Goal: Navigation & Orientation: Find specific page/section

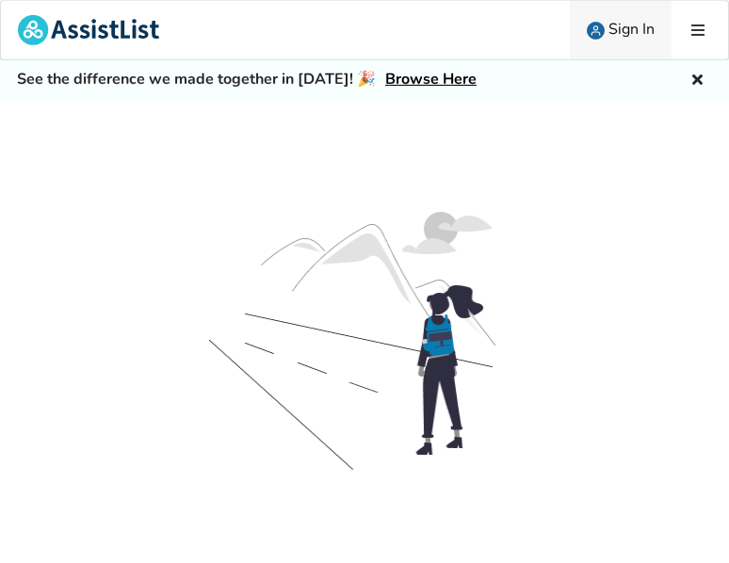
click at [670, 46] on div "Sign In" at bounding box center [649, 30] width 158 height 58
click at [695, 34] on icon at bounding box center [697, 30] width 18 height 15
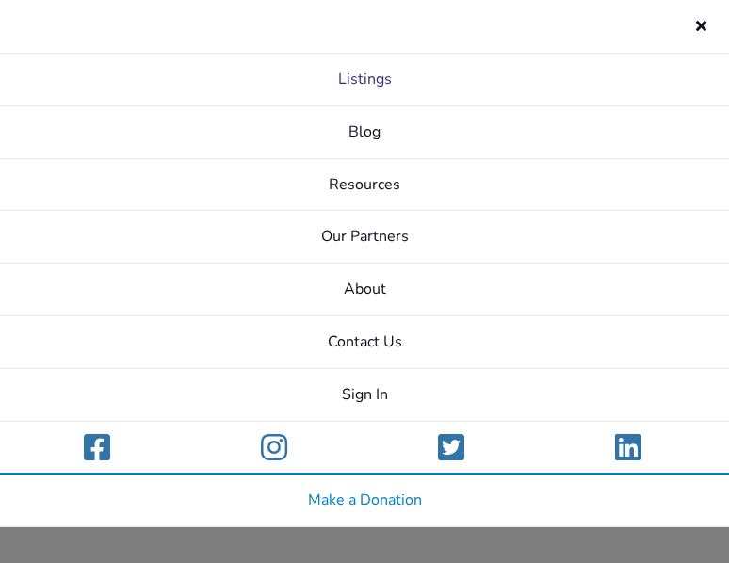
click at [369, 73] on link "Listings" at bounding box center [364, 80] width 729 height 53
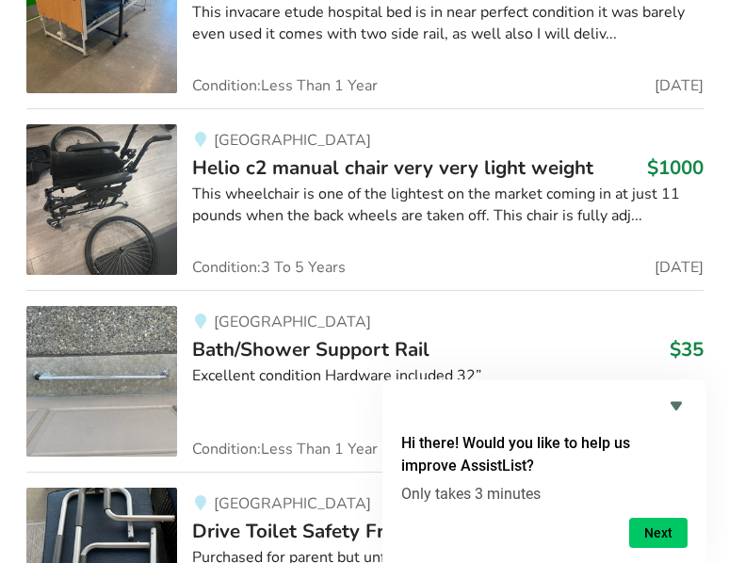
scroll to position [9407, 0]
